Goal: Communication & Community: Answer question/provide support

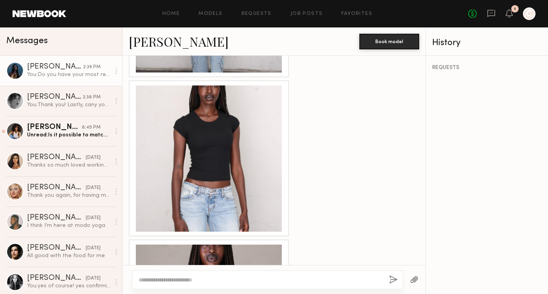
scroll to position [722, 0]
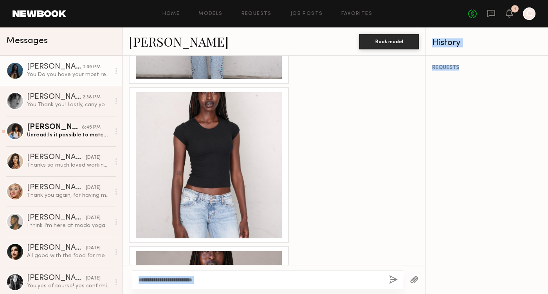
drag, startPoint x: 208, startPoint y: 128, endPoint x: 436, endPoint y: 171, distance: 232.1
click at [505, 195] on div "Messages [PERSON_NAME] 2:39 PM You: Do you have your most recent digitals that …" at bounding box center [274, 160] width 548 height 266
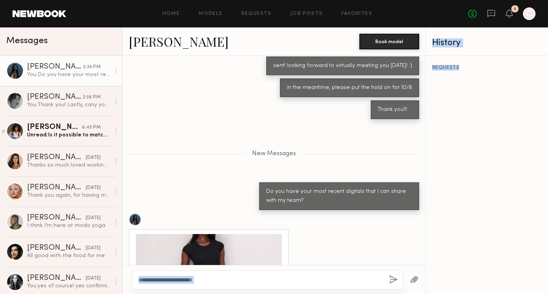
scroll to position [420, 0]
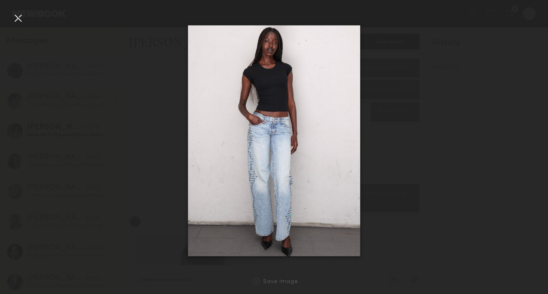
click at [427, 220] on div at bounding box center [274, 141] width 548 height 256
click at [15, 14] on div at bounding box center [18, 18] width 13 height 13
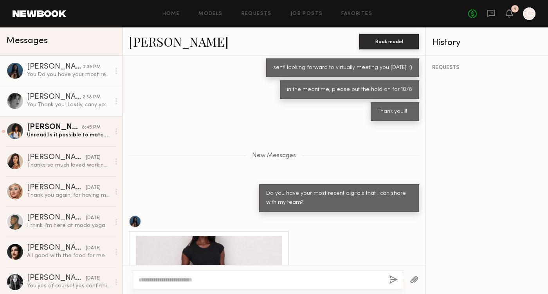
click at [55, 102] on div "You: Thank you! Lastly, cany you share your most recent digitals - we need to d…" at bounding box center [68, 104] width 83 height 7
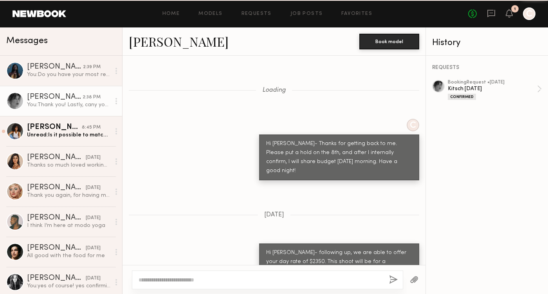
scroll to position [667, 0]
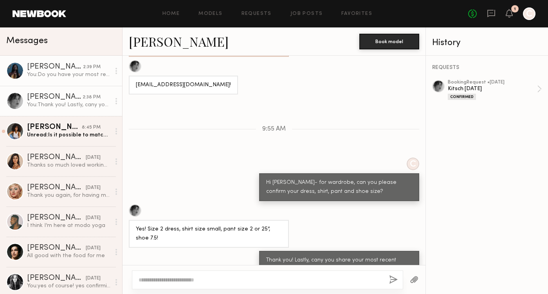
click at [58, 71] on div "You: Do you have your most recent digitals that I can share with my team?" at bounding box center [68, 74] width 83 height 7
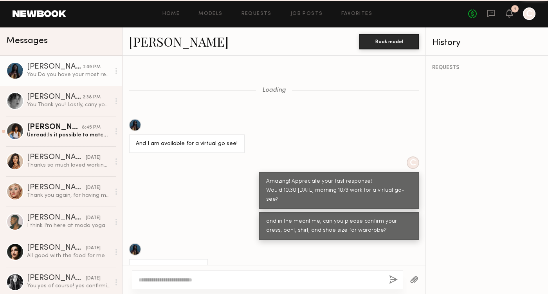
scroll to position [827, 0]
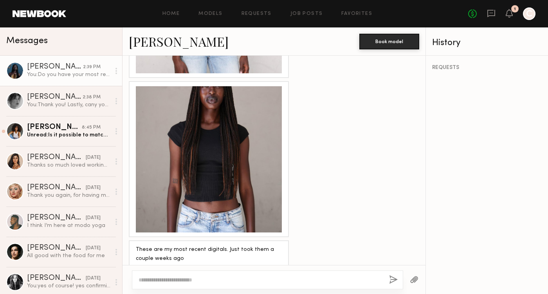
click at [206, 191] on div at bounding box center [209, 159] width 146 height 146
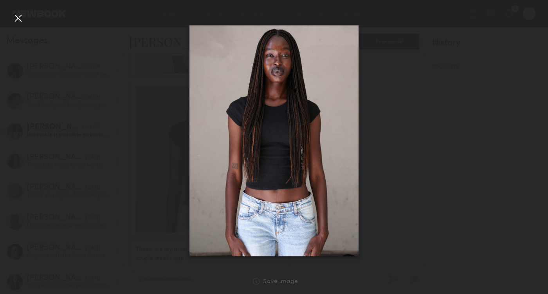
click at [14, 13] on div at bounding box center [18, 18] width 13 height 13
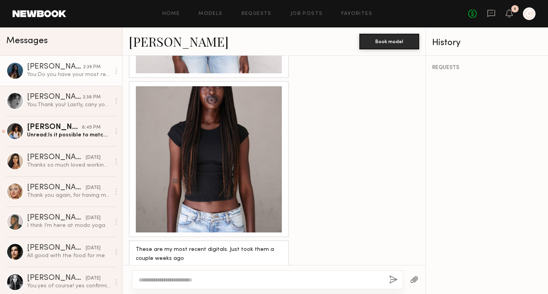
click at [188, 280] on textarea at bounding box center [261, 280] width 244 height 8
type textarea "*"
type textarea "**********"
click at [393, 280] on button "button" at bounding box center [393, 280] width 9 height 10
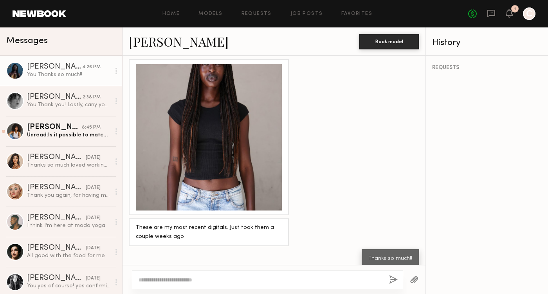
click at [57, 68] on div "[PERSON_NAME]" at bounding box center [54, 67] width 55 height 8
click at [78, 72] on div "You: Thanks so much!!" at bounding box center [68, 74] width 83 height 7
click at [167, 43] on link "[PERSON_NAME]" at bounding box center [179, 41] width 100 height 17
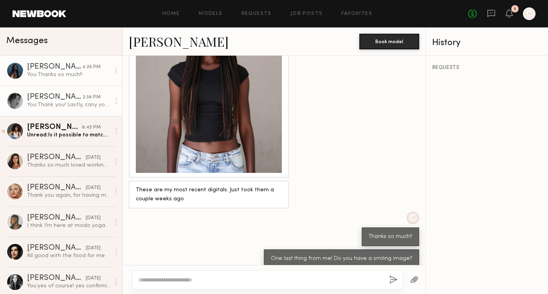
click at [65, 94] on div "[PERSON_NAME]" at bounding box center [55, 97] width 56 height 8
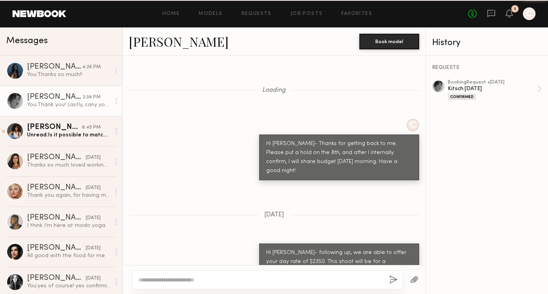
scroll to position [667, 0]
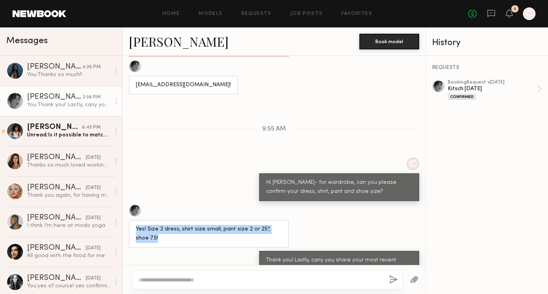
drag, startPoint x: 161, startPoint y: 220, endPoint x: 135, endPoint y: 209, distance: 28.8
click at [135, 220] on div "Yes! Size 2 dress, shirt size small, pant size 2 or 25”, shoe 7.5!" at bounding box center [209, 234] width 160 height 28
copy div "Yes! Size 2 dress, shirt size small, pant size 2 or 25”, shoe 7.5!"
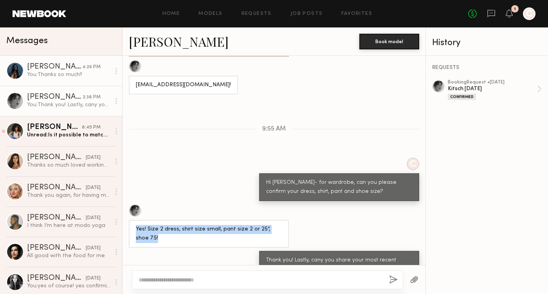
click at [31, 69] on div "[PERSON_NAME]" at bounding box center [54, 67] width 55 height 8
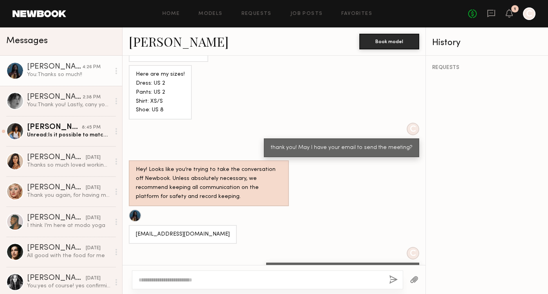
scroll to position [202, 0]
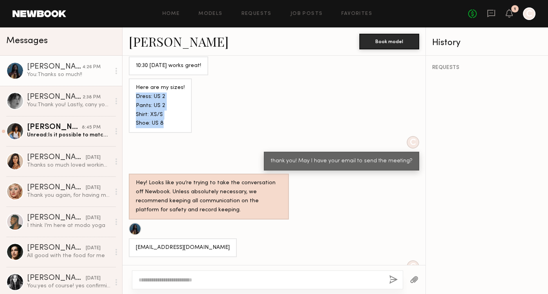
drag, startPoint x: 164, startPoint y: 113, endPoint x: 133, endPoint y: 87, distance: 40.3
click at [133, 87] on div "Here are my sizes! Dress: US 2 Pants: US 2 Shirt: XS/S Shoe: US 8" at bounding box center [160, 105] width 63 height 55
copy div "Dress: US 2 Pants: US 2 Shirt: XS/S Shoe: US 8"
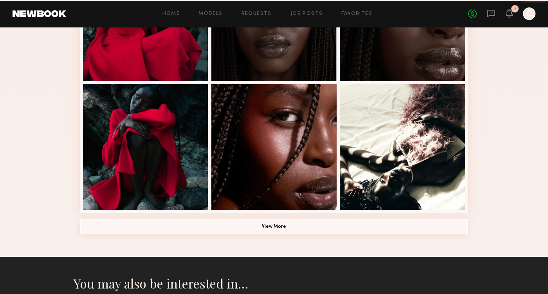
scroll to position [506, 0]
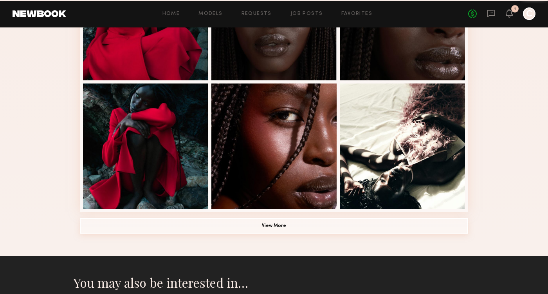
click at [284, 222] on button "View More" at bounding box center [274, 226] width 389 height 16
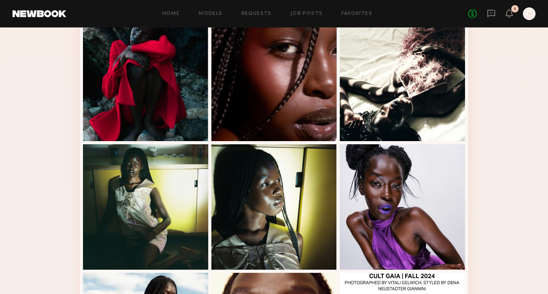
scroll to position [618, 0]
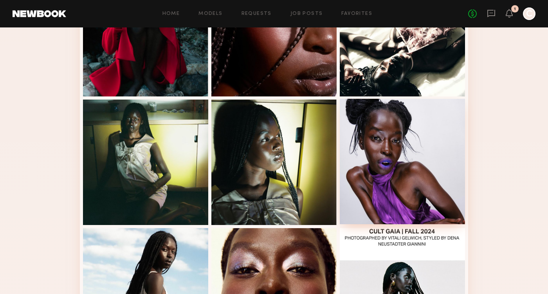
click at [400, 163] on div at bounding box center [402, 161] width 125 height 125
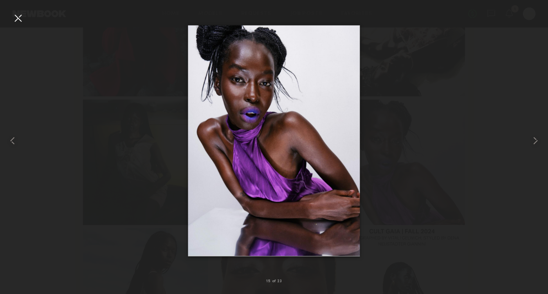
click at [22, 18] on div at bounding box center [18, 18] width 13 height 13
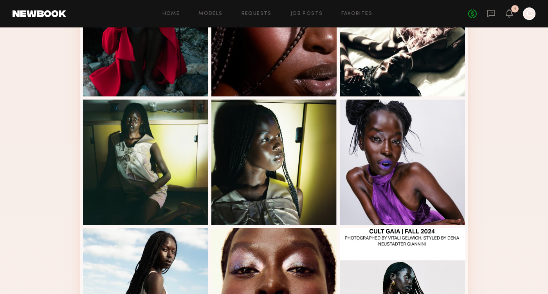
click at [512, 11] on div "1" at bounding box center [515, 8] width 7 height 7
click at [507, 12] on icon at bounding box center [510, 12] width 6 height 5
click at [488, 13] on icon at bounding box center [492, 13] width 8 height 7
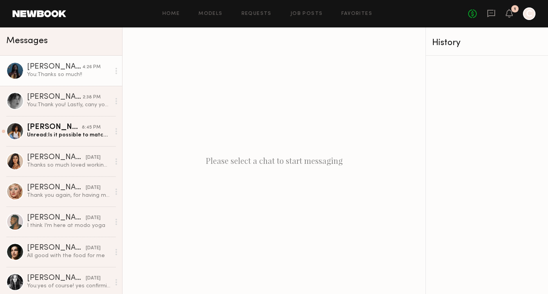
click at [69, 74] on div "You: Thanks so much!!" at bounding box center [68, 74] width 83 height 7
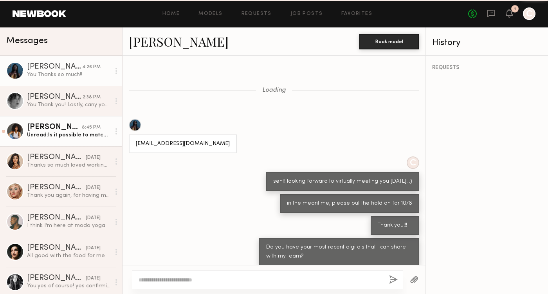
scroll to position [552, 0]
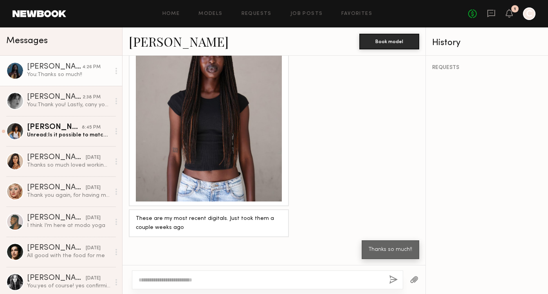
click at [233, 275] on div at bounding box center [268, 279] width 272 height 19
click at [232, 283] on textarea at bounding box center [261, 280] width 244 height 8
type textarea "*"
type textarea "**********"
click at [393, 281] on button "button" at bounding box center [393, 280] width 9 height 10
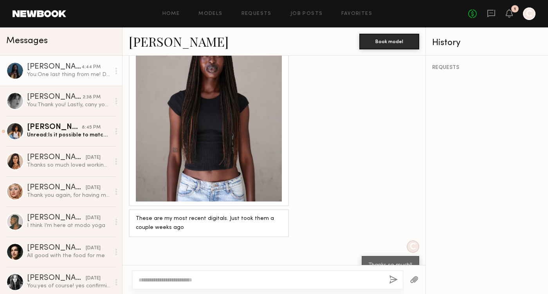
scroll to position [650, 0]
